Goal: Task Accomplishment & Management: Manage account settings

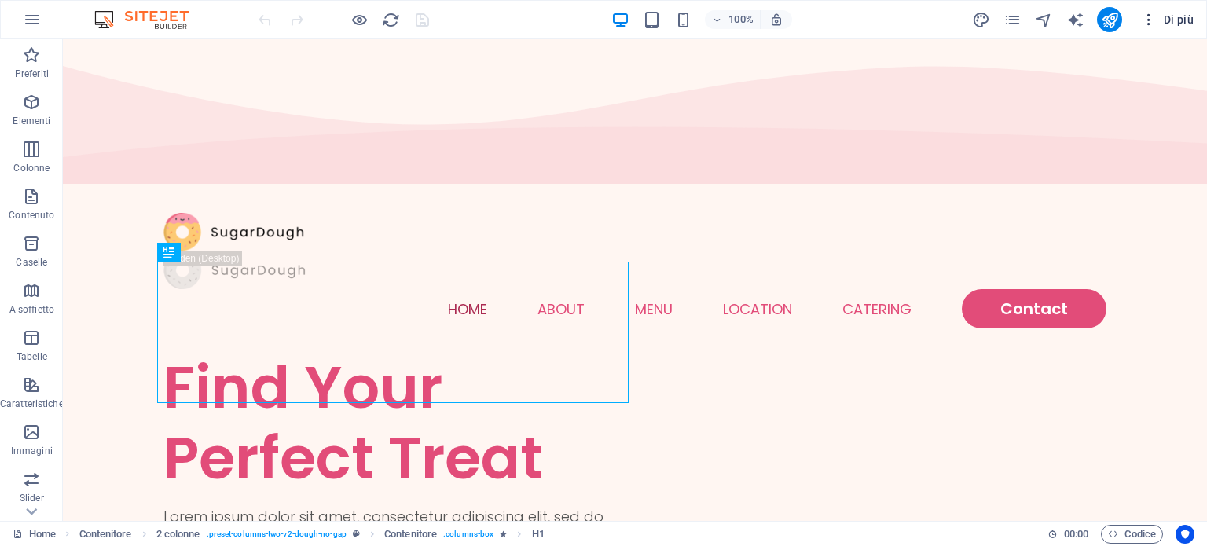
click at [1146, 13] on icon "button" at bounding box center [1149, 20] width 16 height 16
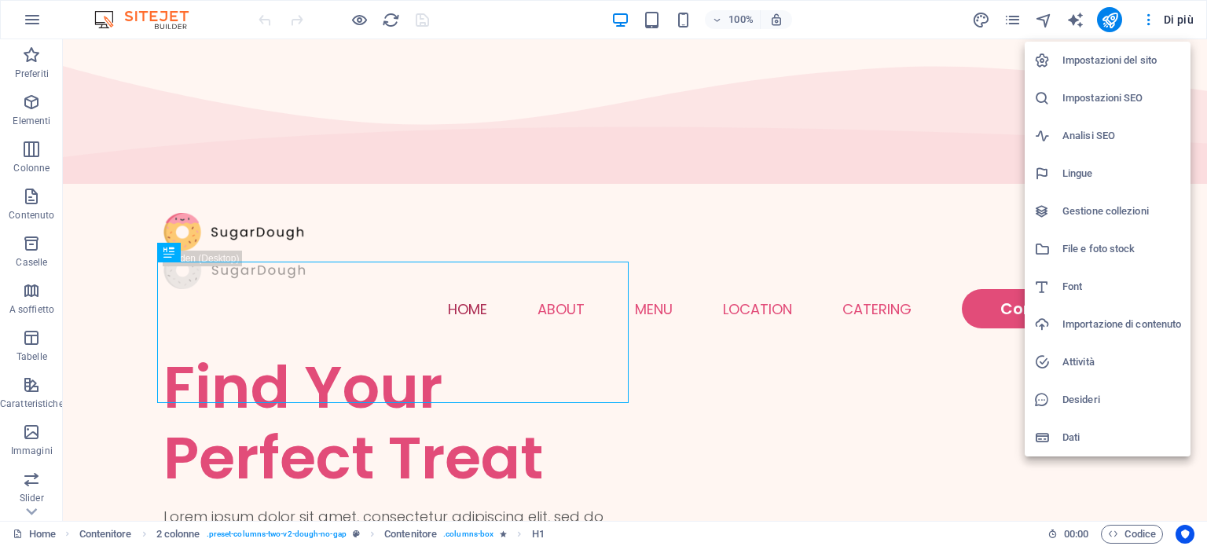
click at [1119, 62] on h6 "Impostazioni del sito" at bounding box center [1121, 60] width 119 height 19
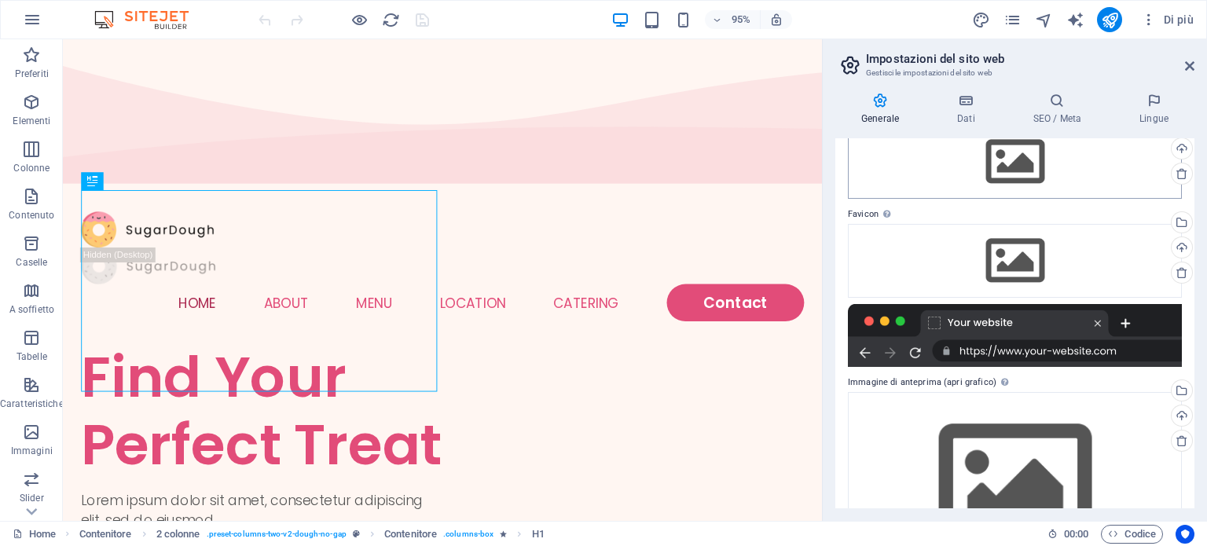
scroll to position [8, 0]
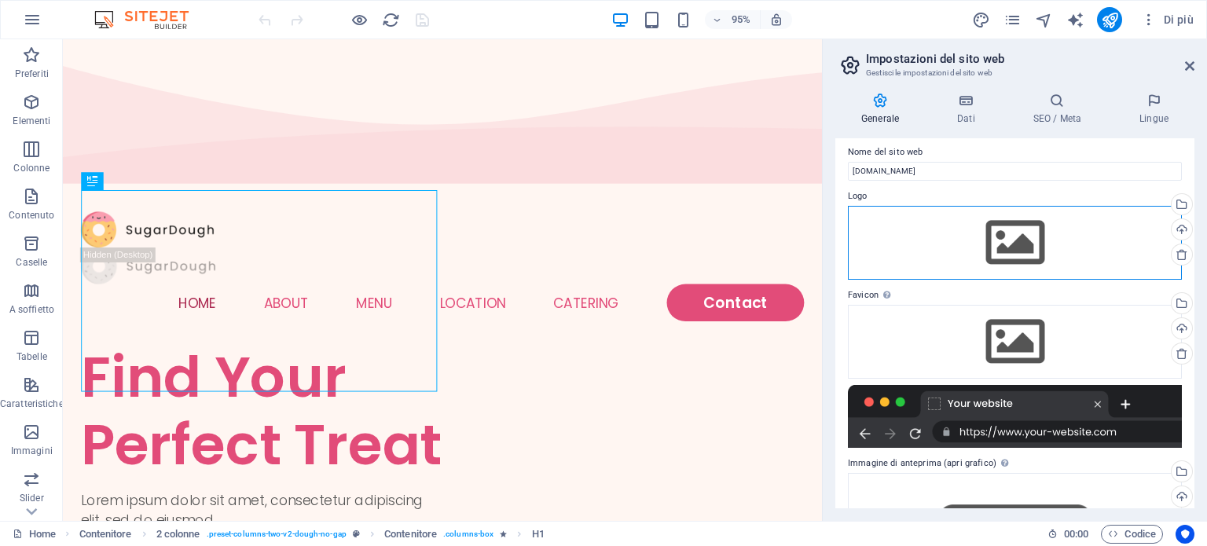
click at [1006, 235] on div "Trascina qui i file, fai clic per sceglierli o selezionali da File o dalle nost…" at bounding box center [1015, 243] width 334 height 74
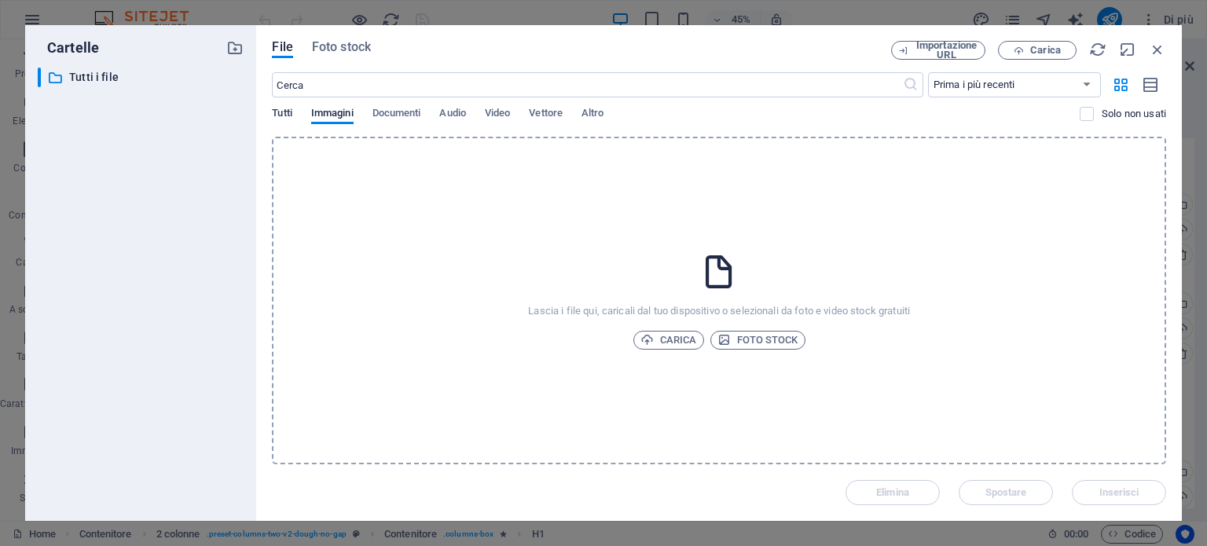
click at [290, 112] on span "Tutti" at bounding box center [282, 115] width 20 height 22
click at [1159, 43] on icon "button" at bounding box center [1156, 49] width 17 height 17
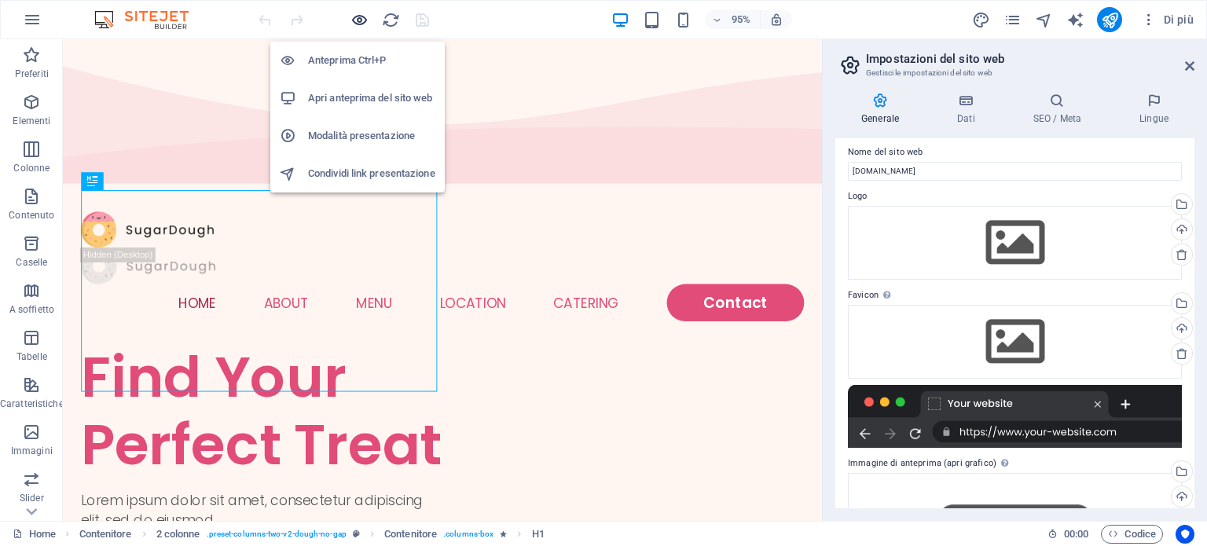
click at [361, 19] on icon "button" at bounding box center [359, 20] width 18 height 18
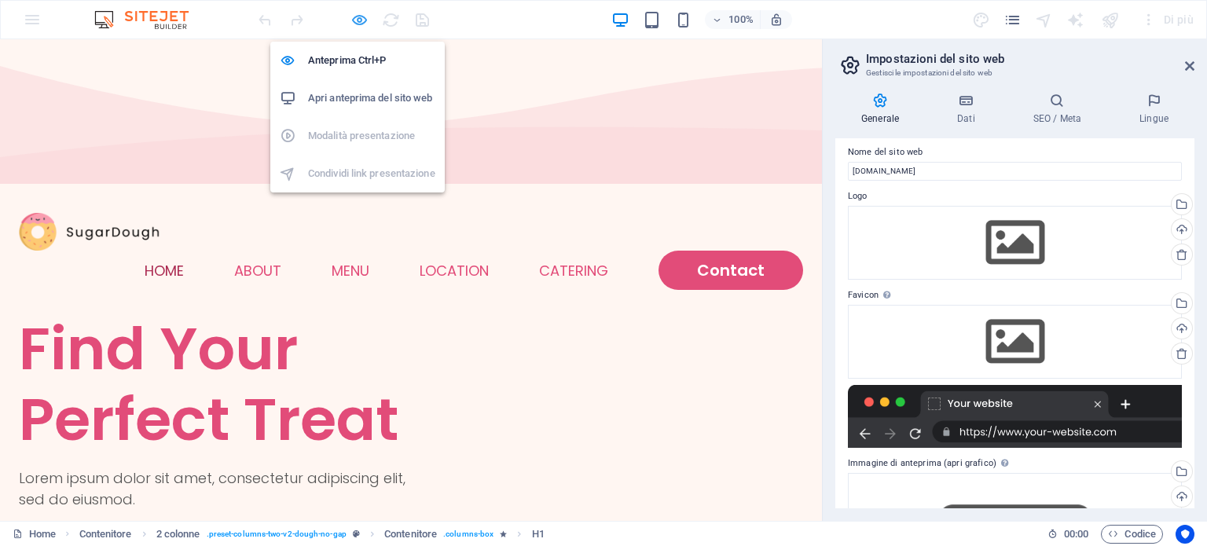
click at [361, 19] on icon "button" at bounding box center [359, 20] width 18 height 18
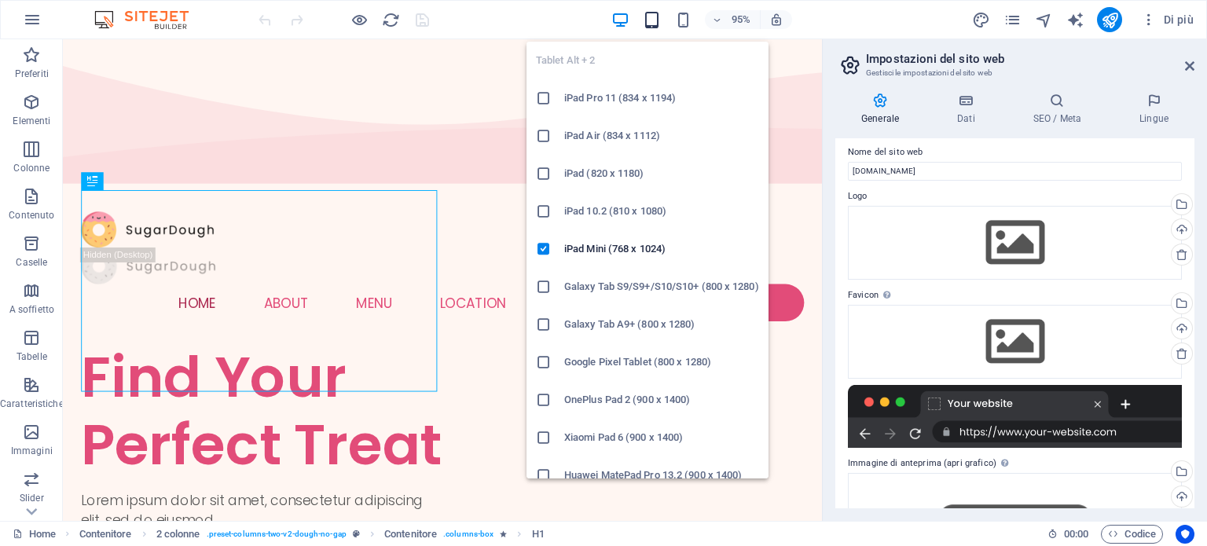
click at [643, 17] on icon "button" at bounding box center [652, 20] width 18 height 18
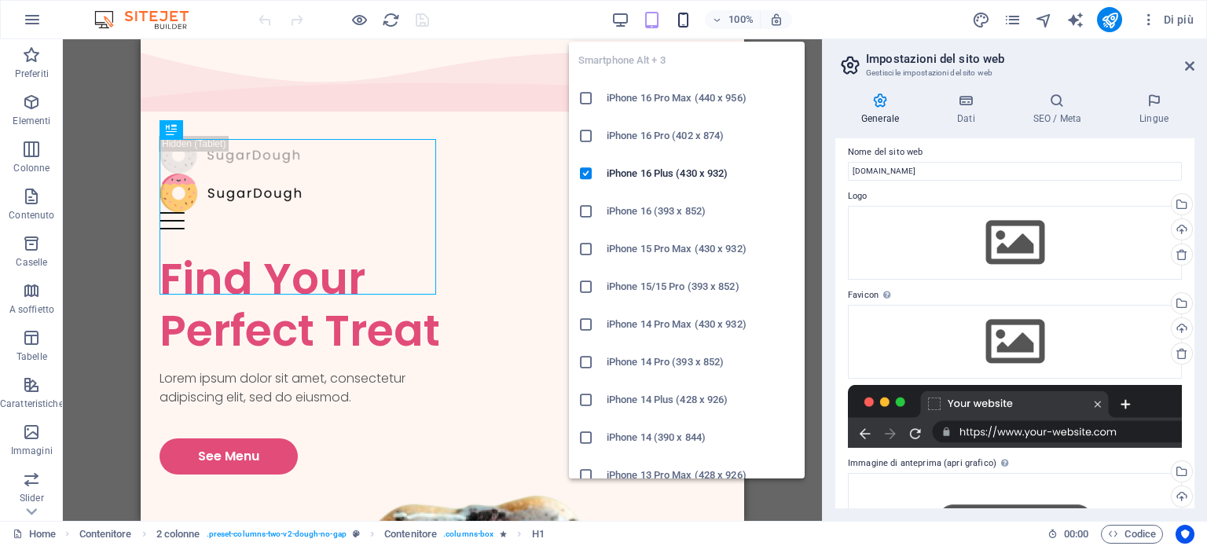
click at [691, 22] on icon "button" at bounding box center [683, 20] width 18 height 18
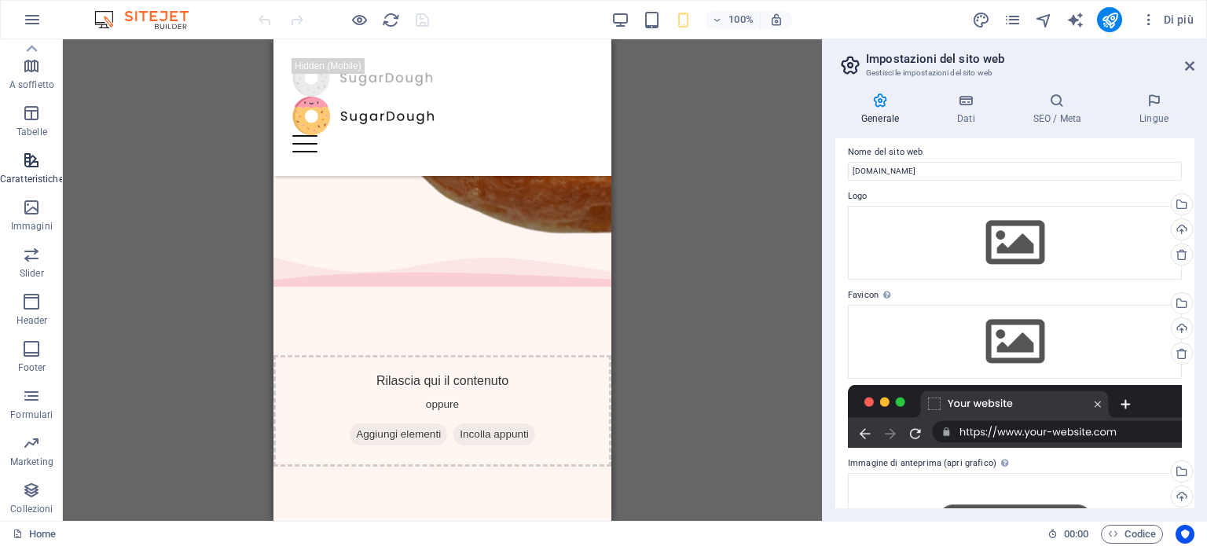
scroll to position [0, 0]
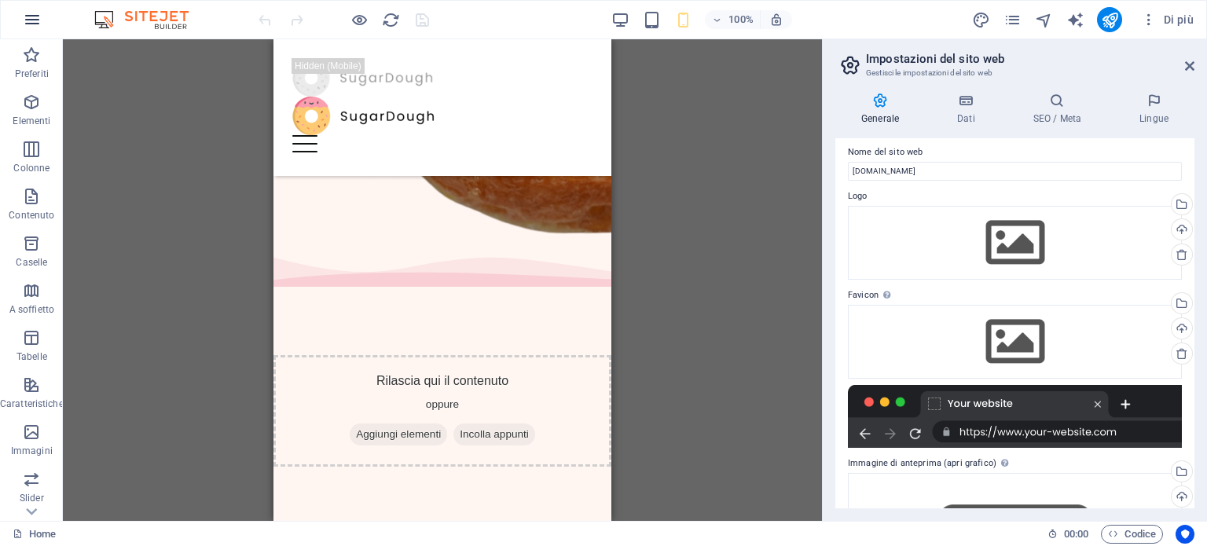
click at [31, 18] on icon "button" at bounding box center [32, 19] width 19 height 19
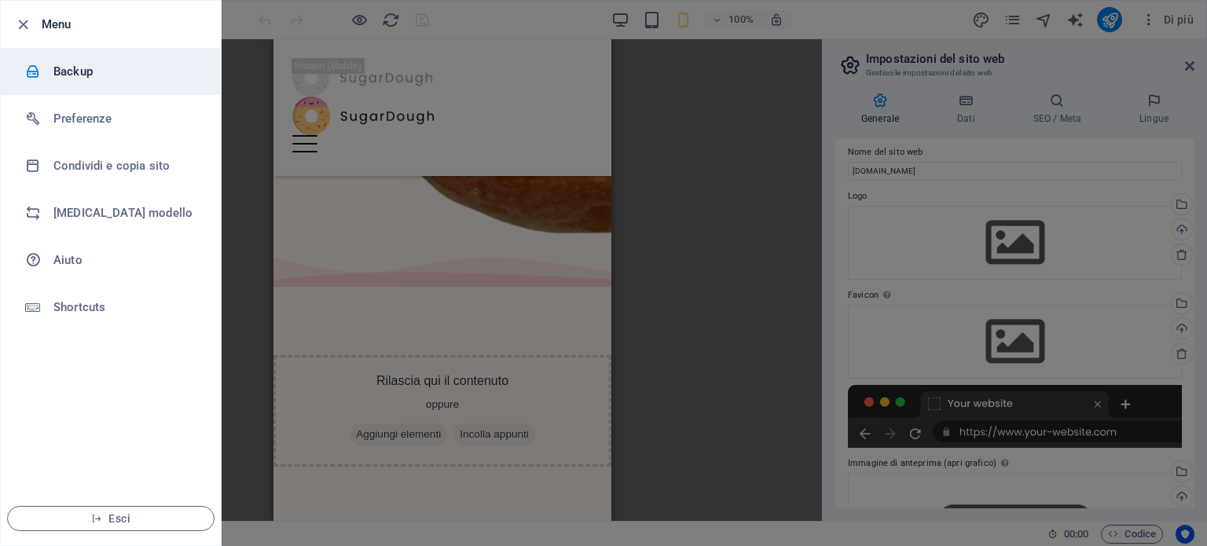
click at [80, 69] on h6 "Backup" at bounding box center [125, 71] width 145 height 19
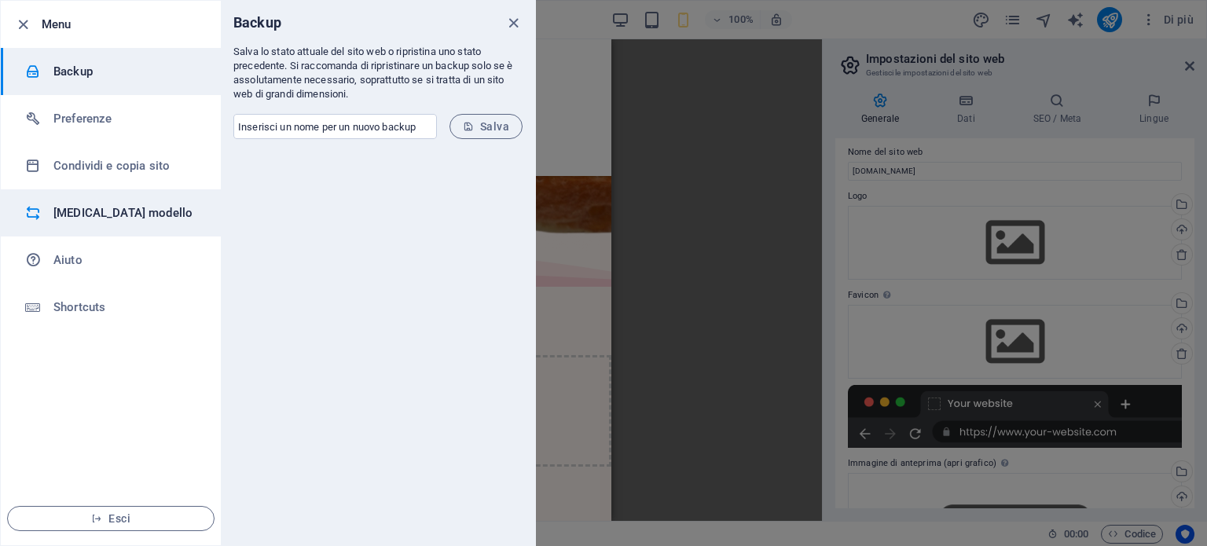
click at [53, 222] on li "[MEDICAL_DATA] modello" at bounding box center [111, 212] width 220 height 47
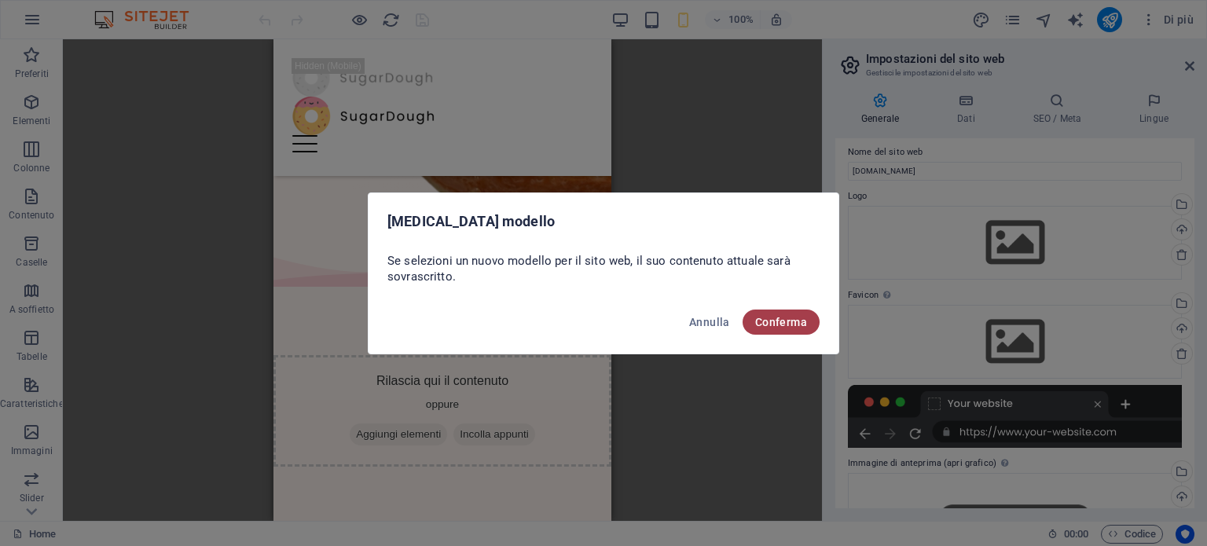
click at [782, 327] on span "Conferma" at bounding box center [781, 322] width 52 height 13
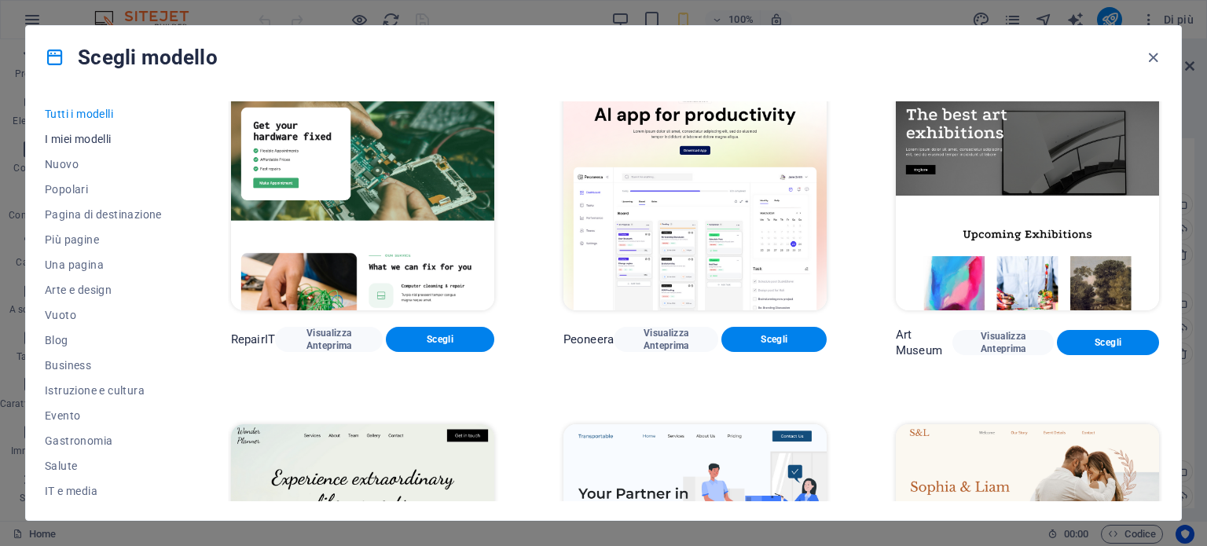
click at [87, 134] on span "I miei modelli" at bounding box center [103, 139] width 117 height 13
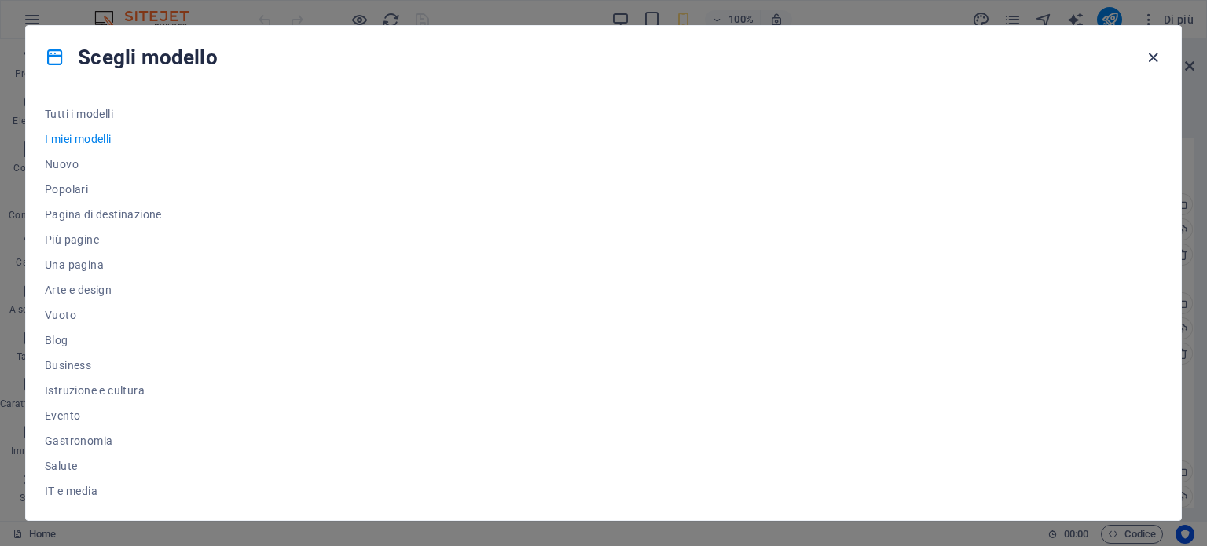
click at [1156, 50] on icon "button" at bounding box center [1153, 58] width 18 height 18
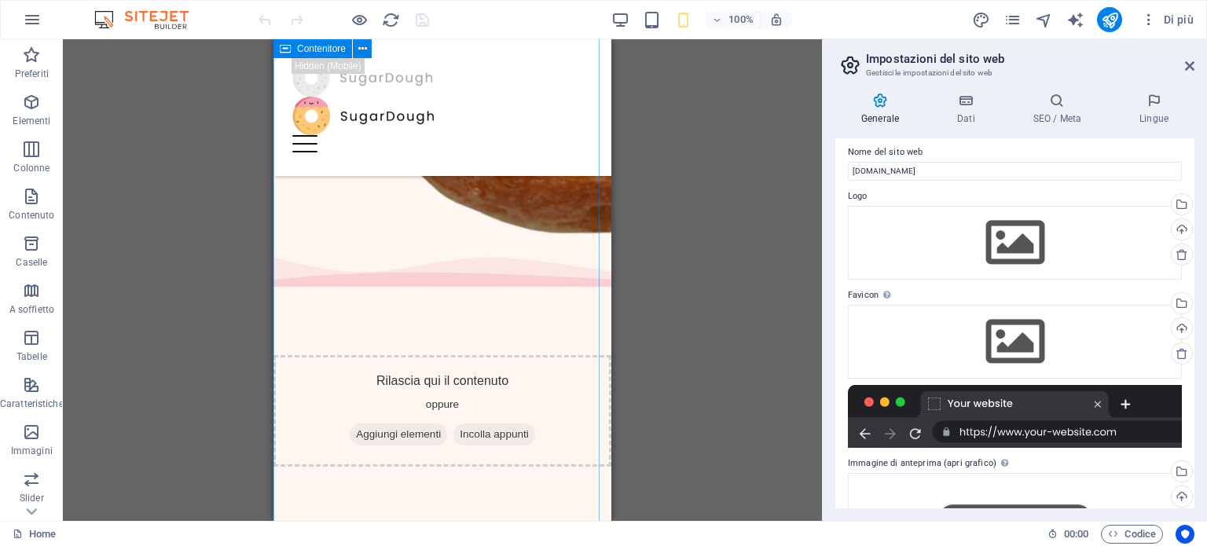
scroll to position [864, 0]
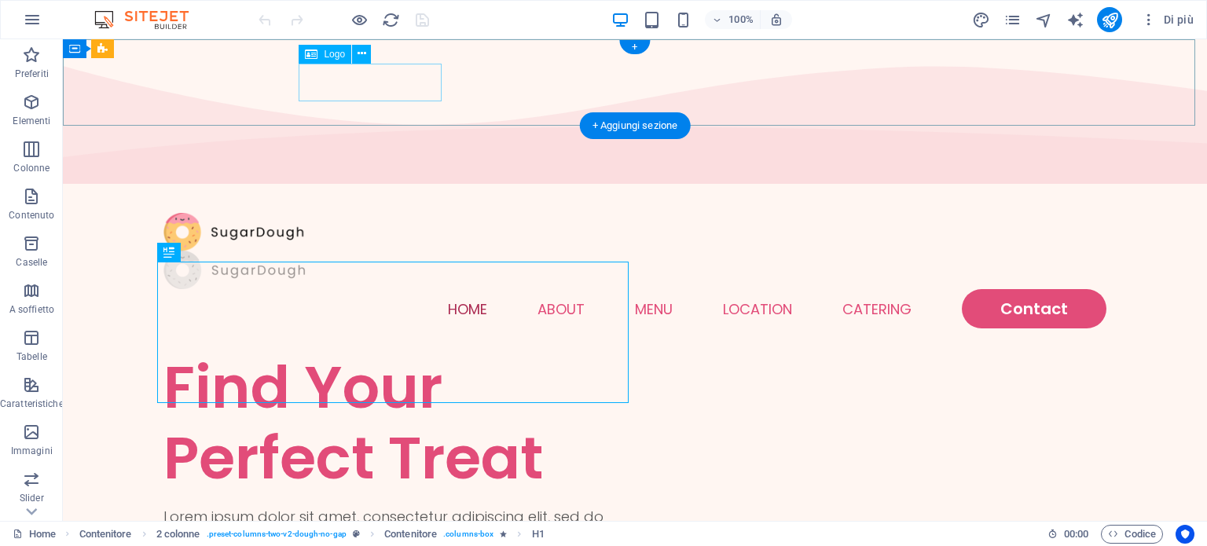
click at [345, 251] on div at bounding box center [634, 270] width 943 height 38
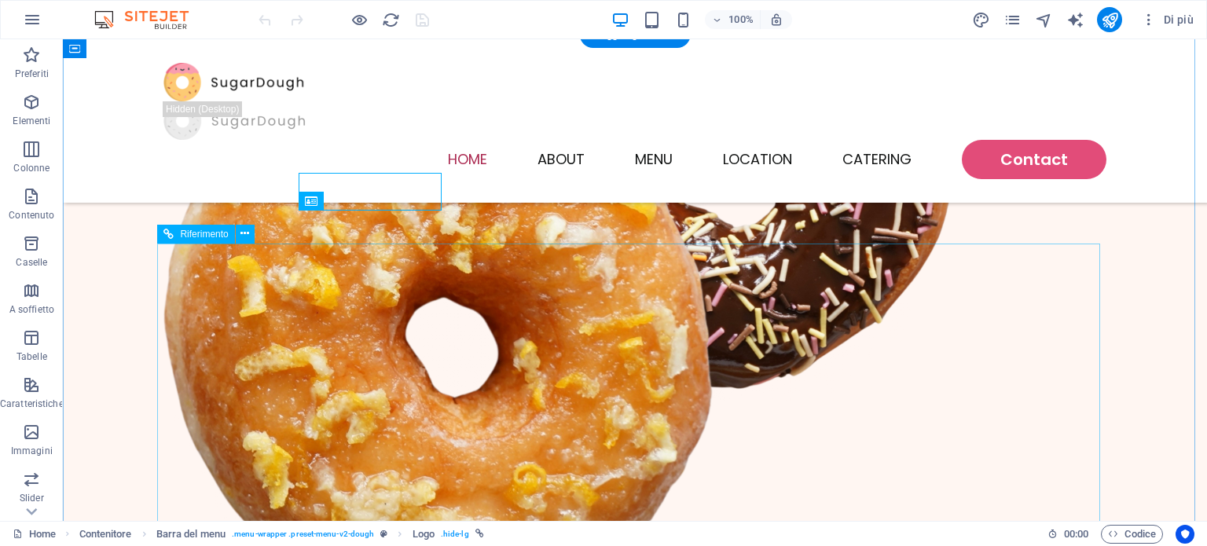
scroll to position [707, 0]
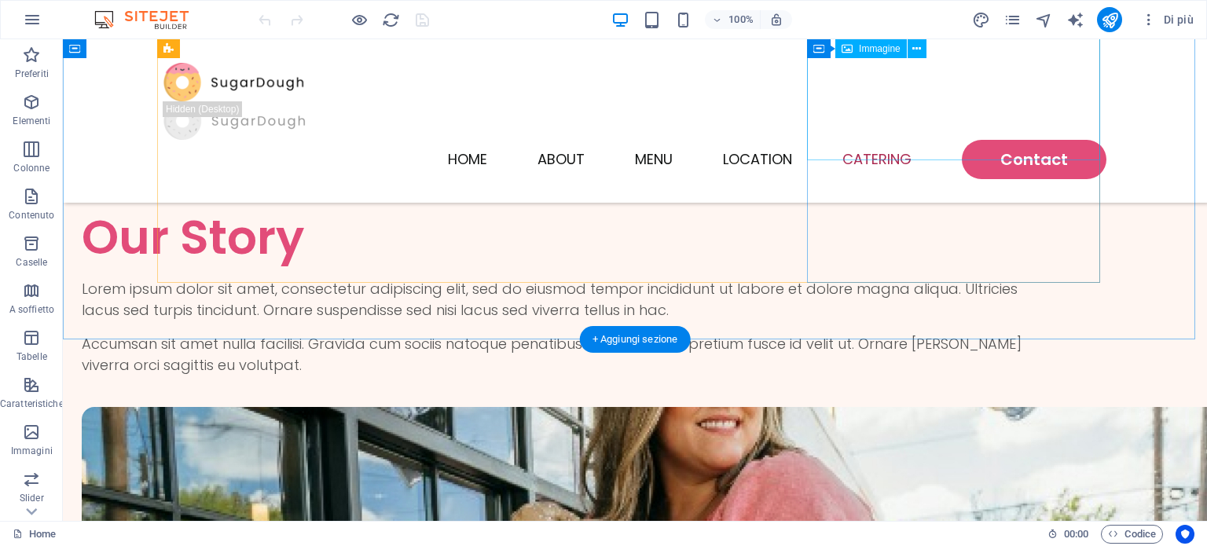
scroll to position [3152, 0]
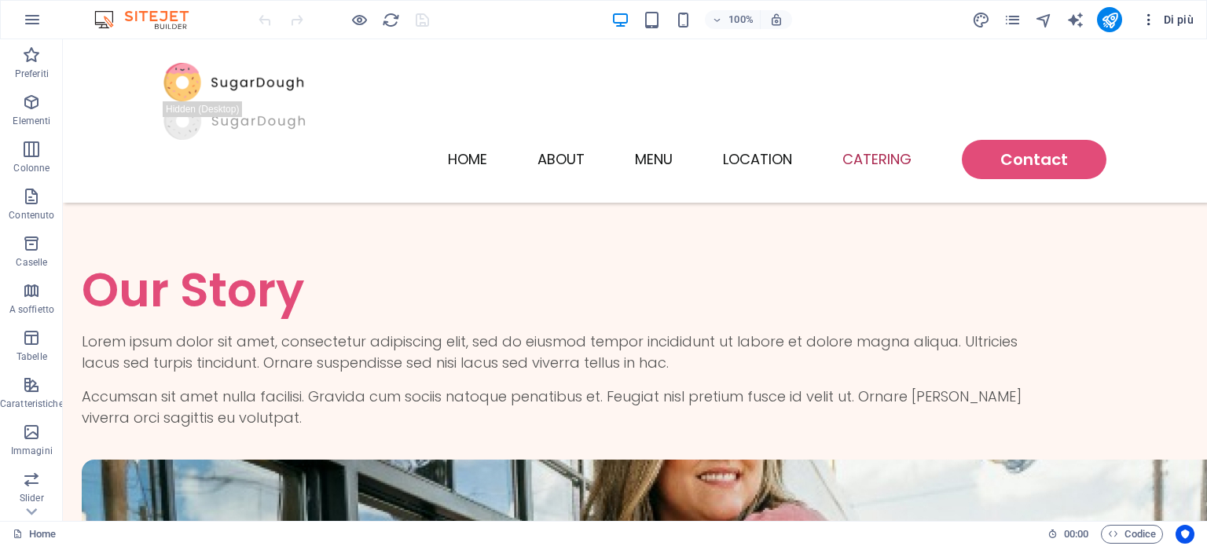
click at [1152, 24] on icon "button" at bounding box center [1149, 20] width 16 height 16
